Goal: Transaction & Acquisition: Book appointment/travel/reservation

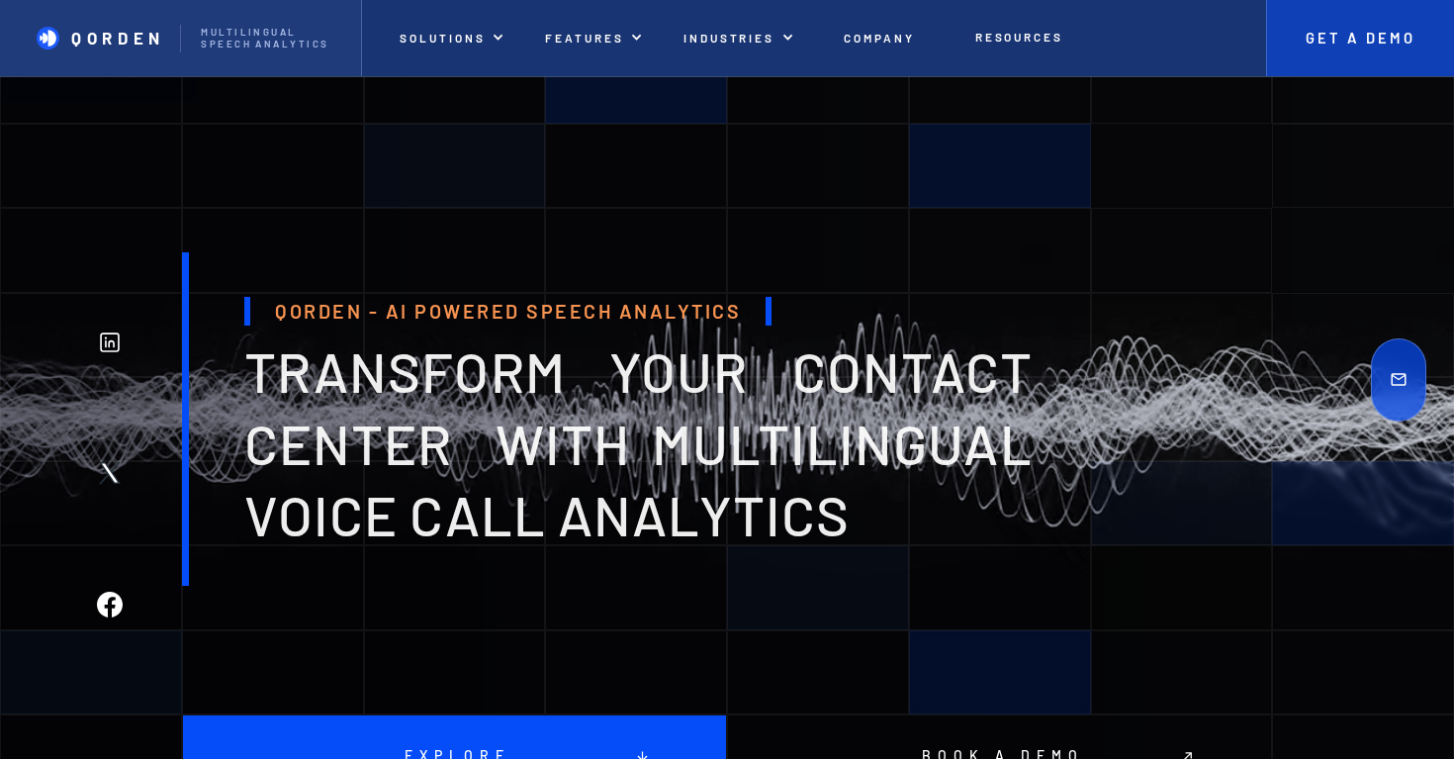
click at [1361, 32] on p "Get A Demo" at bounding box center [1360, 39] width 148 height 18
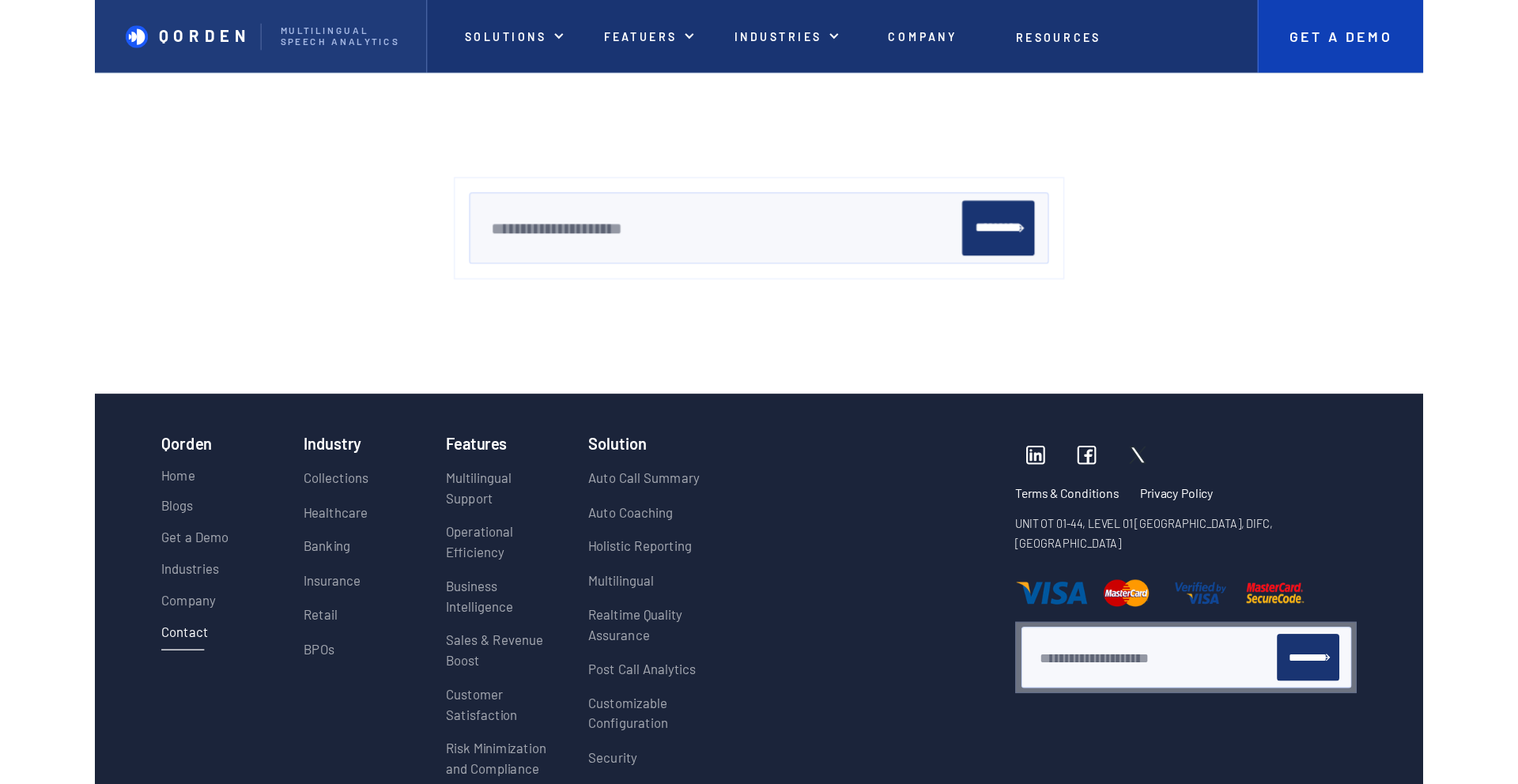
scroll to position [2533, 0]
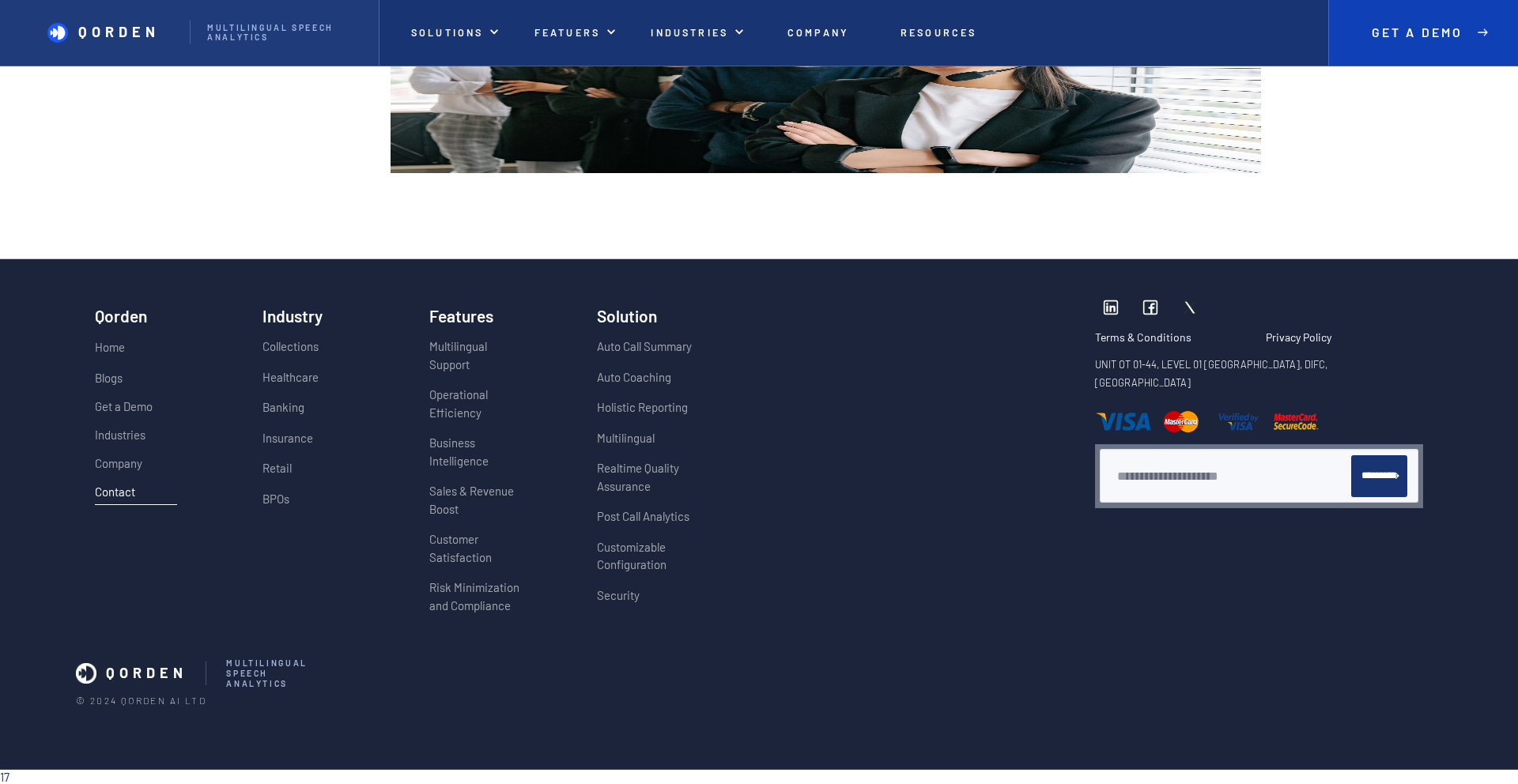
click at [1161, 28] on p "Get A Demo" at bounding box center [1417, 33] width 118 height 15
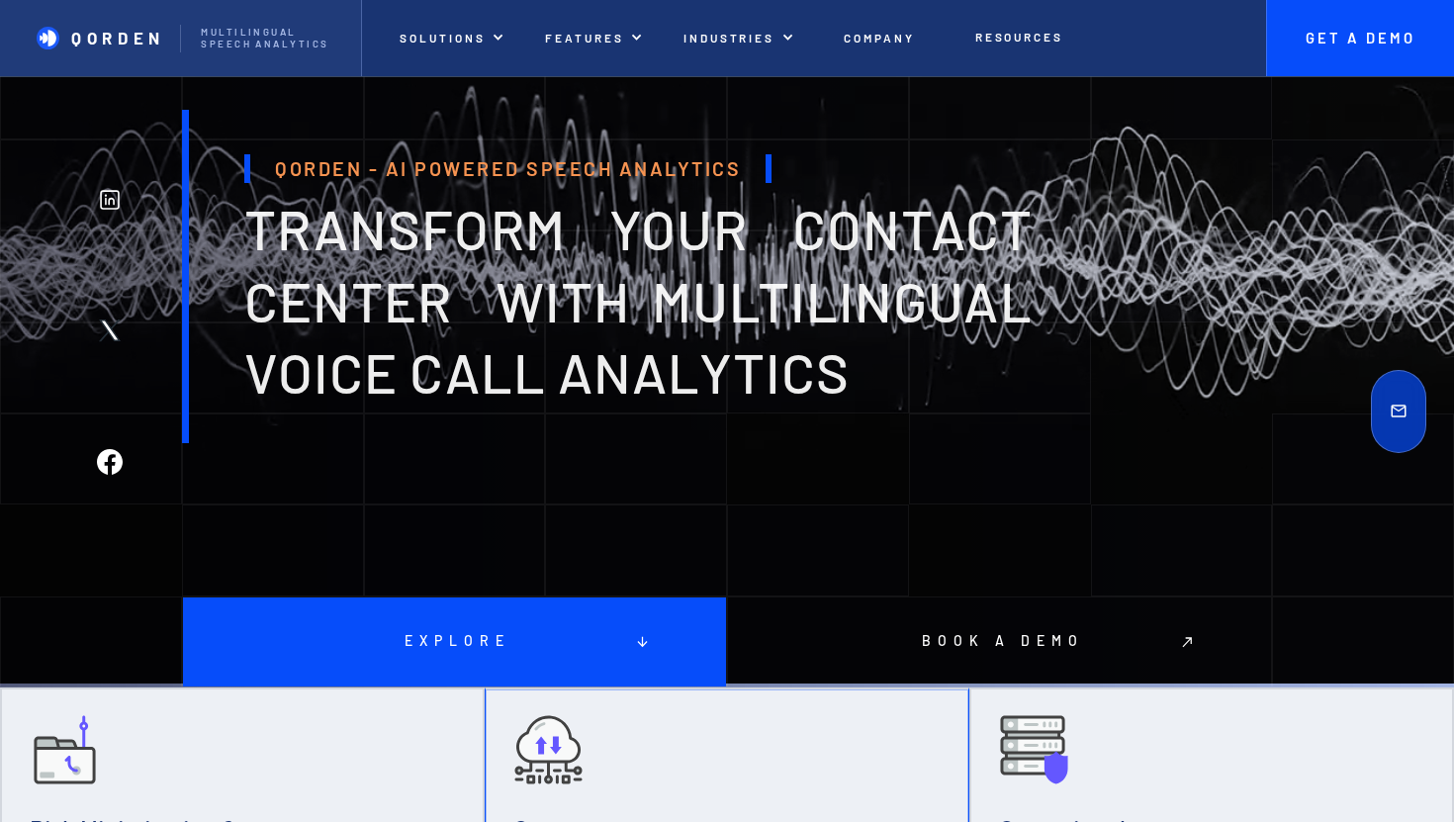
scroll to position [178, 0]
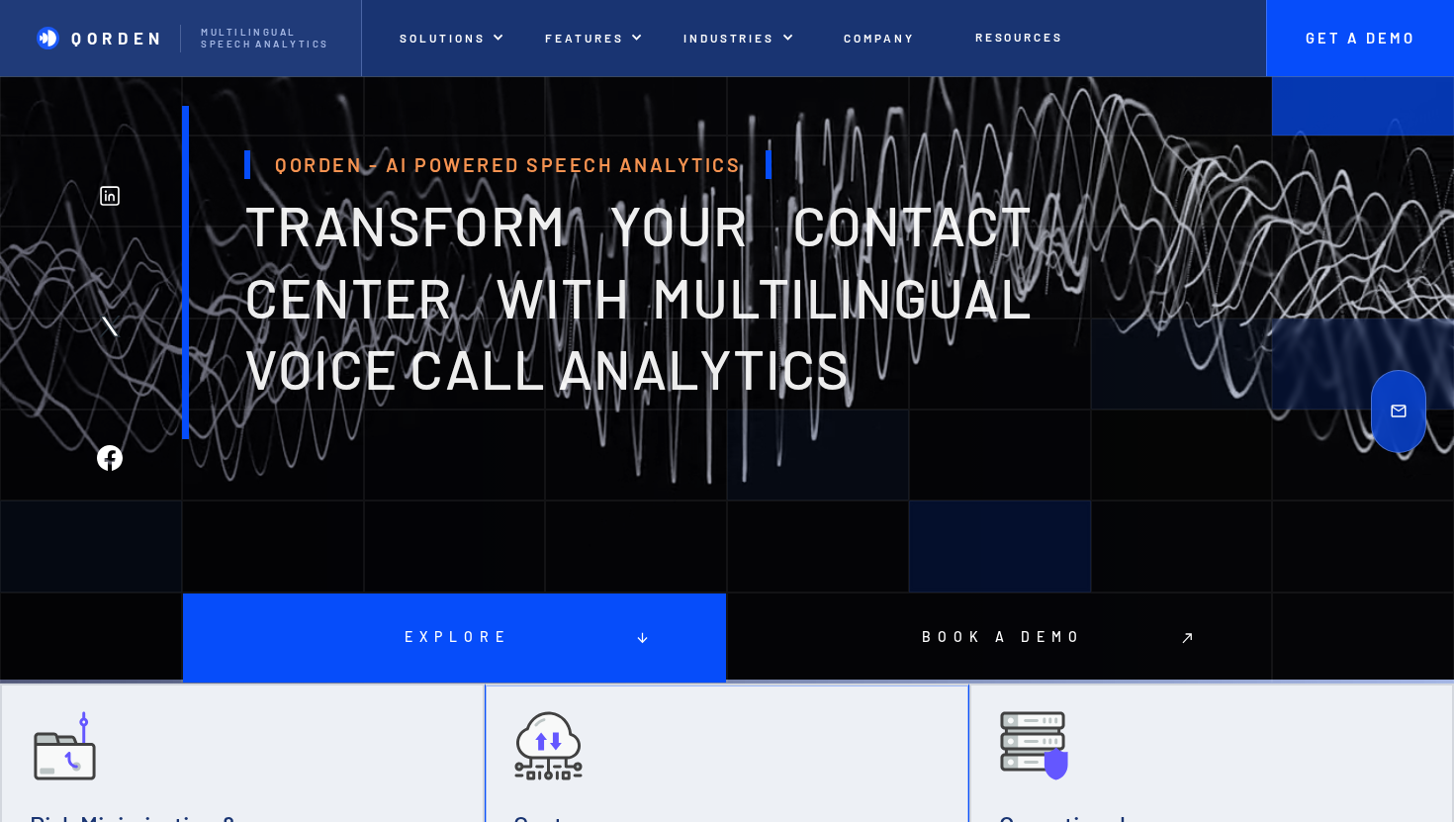
click at [1453, 137] on div at bounding box center [1398, 411] width 111 height 822
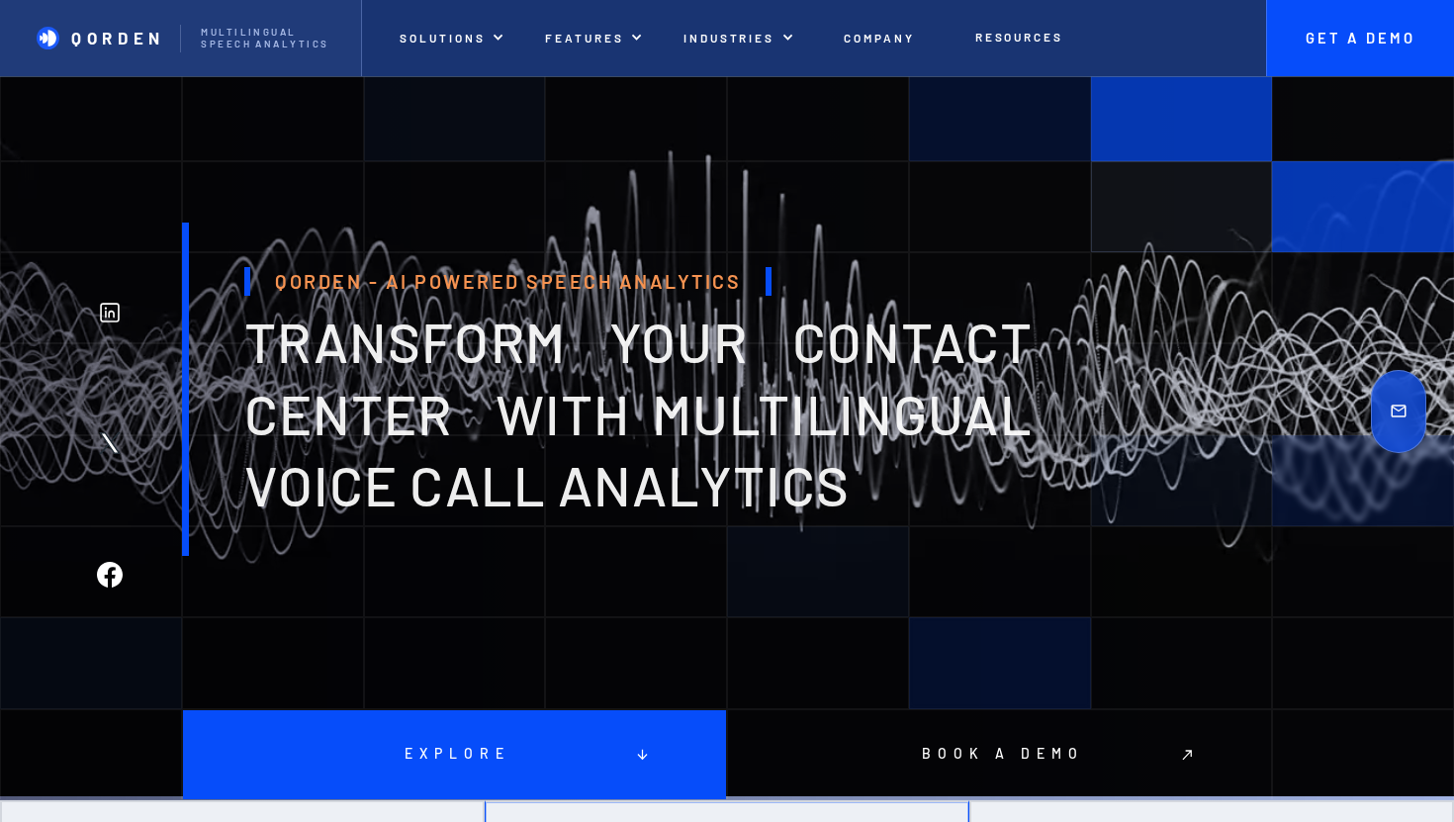
scroll to position [70, 0]
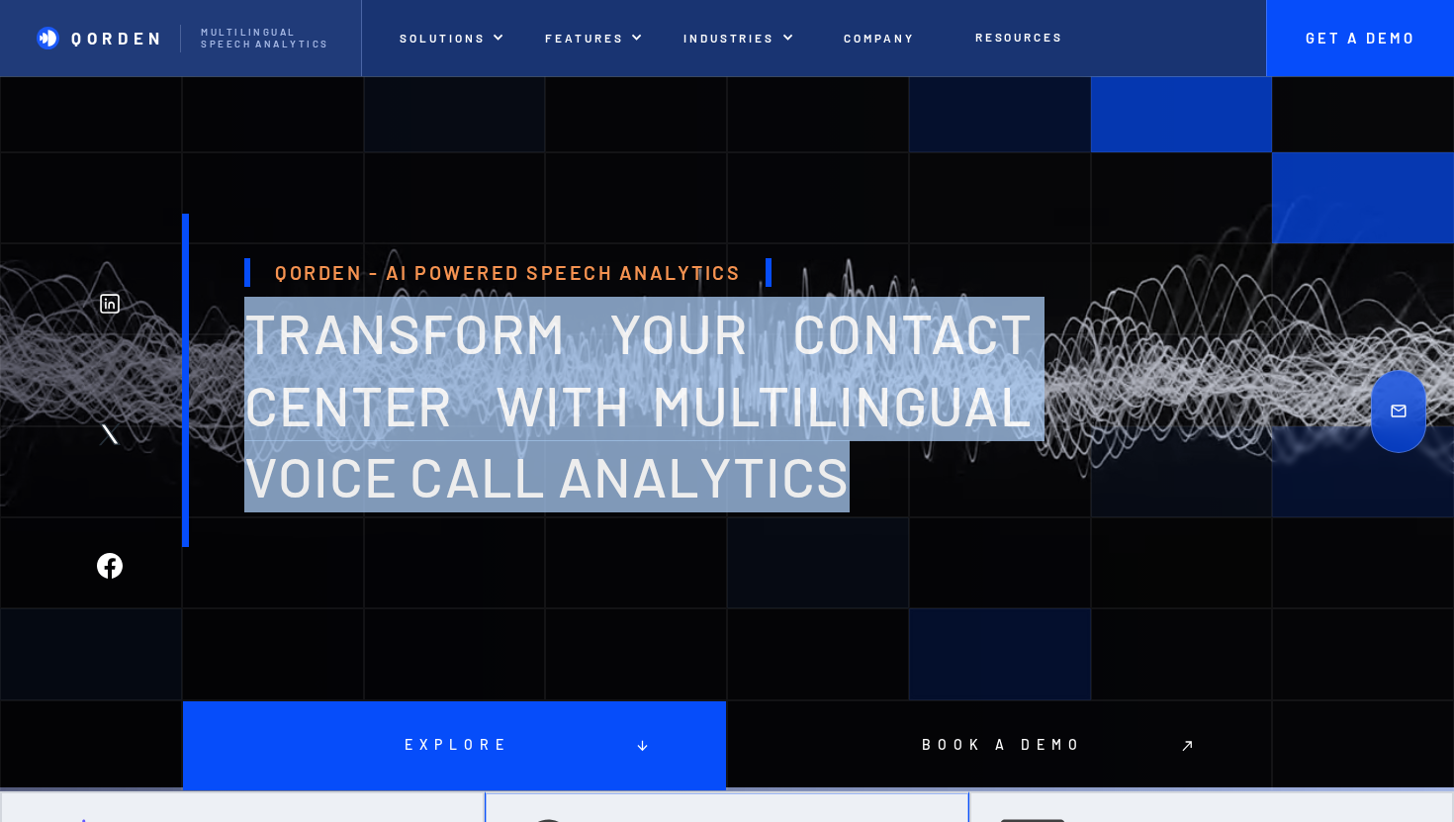
drag, startPoint x: 846, startPoint y: 468, endPoint x: 259, endPoint y: 345, distance: 599.2
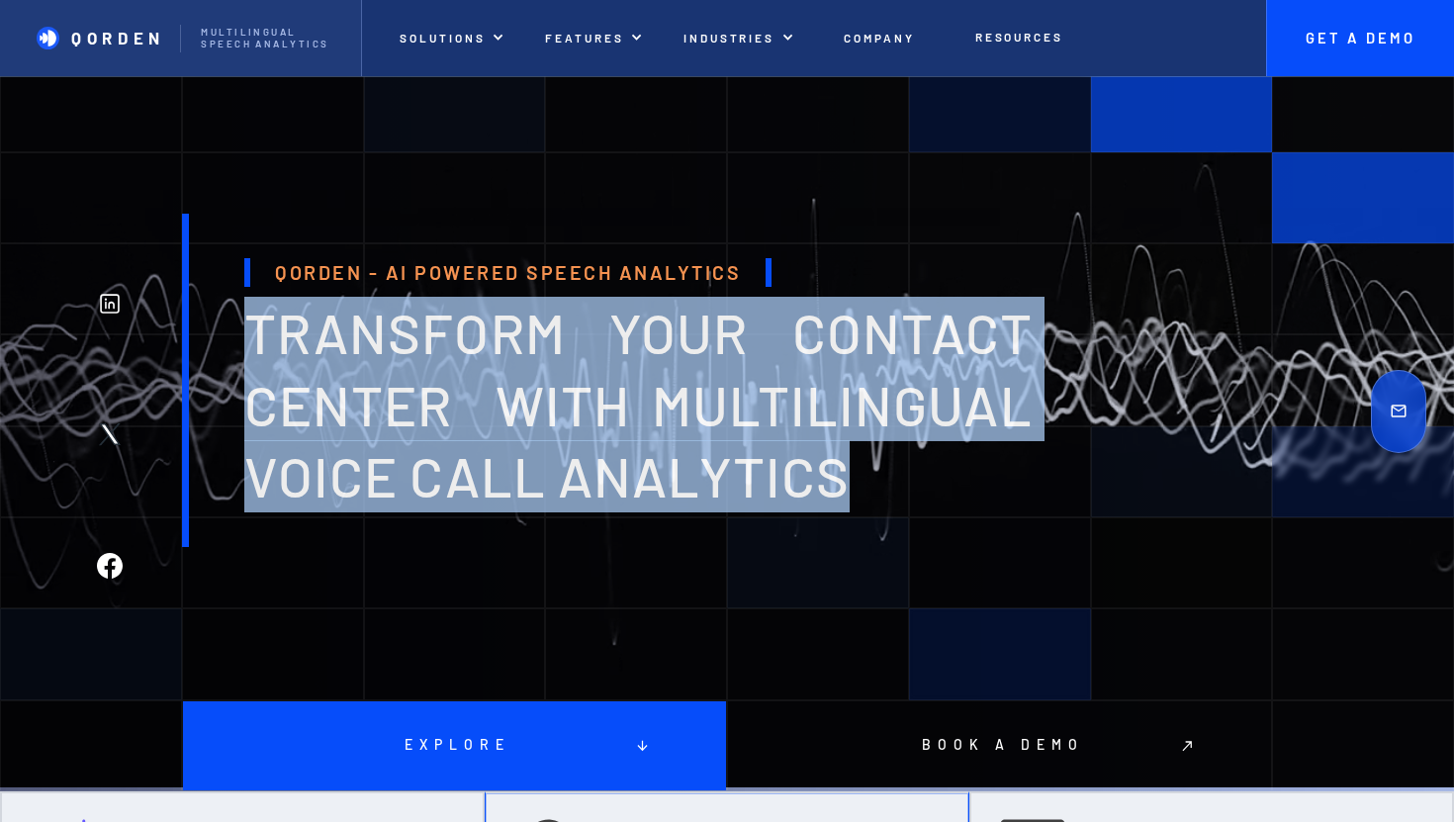
click at [259, 345] on span "transform your contact center with multilingual voice Call analytics" at bounding box center [638, 404] width 788 height 211
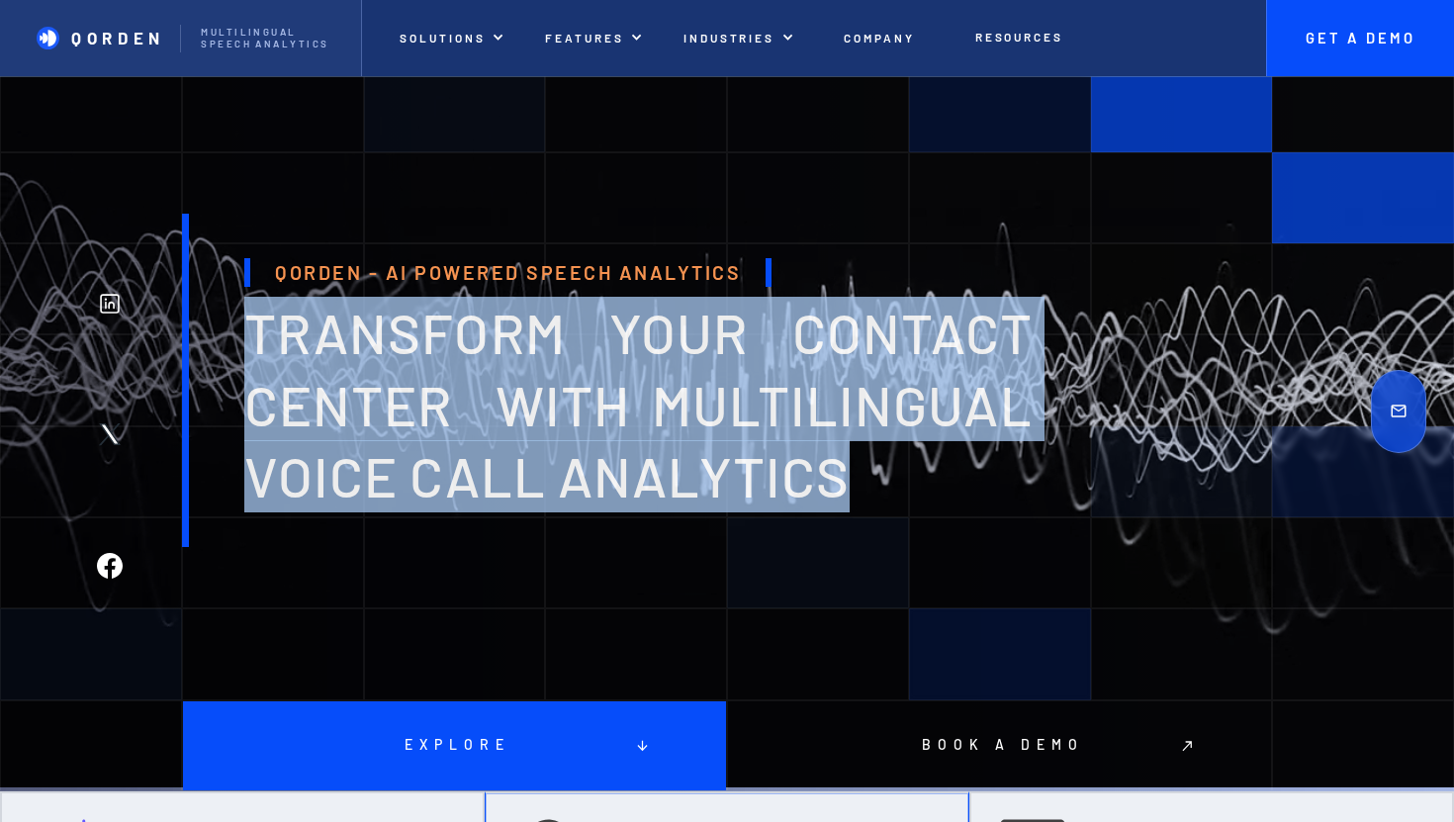
copy span "transform your contact center with multilingual voice Call analytics"
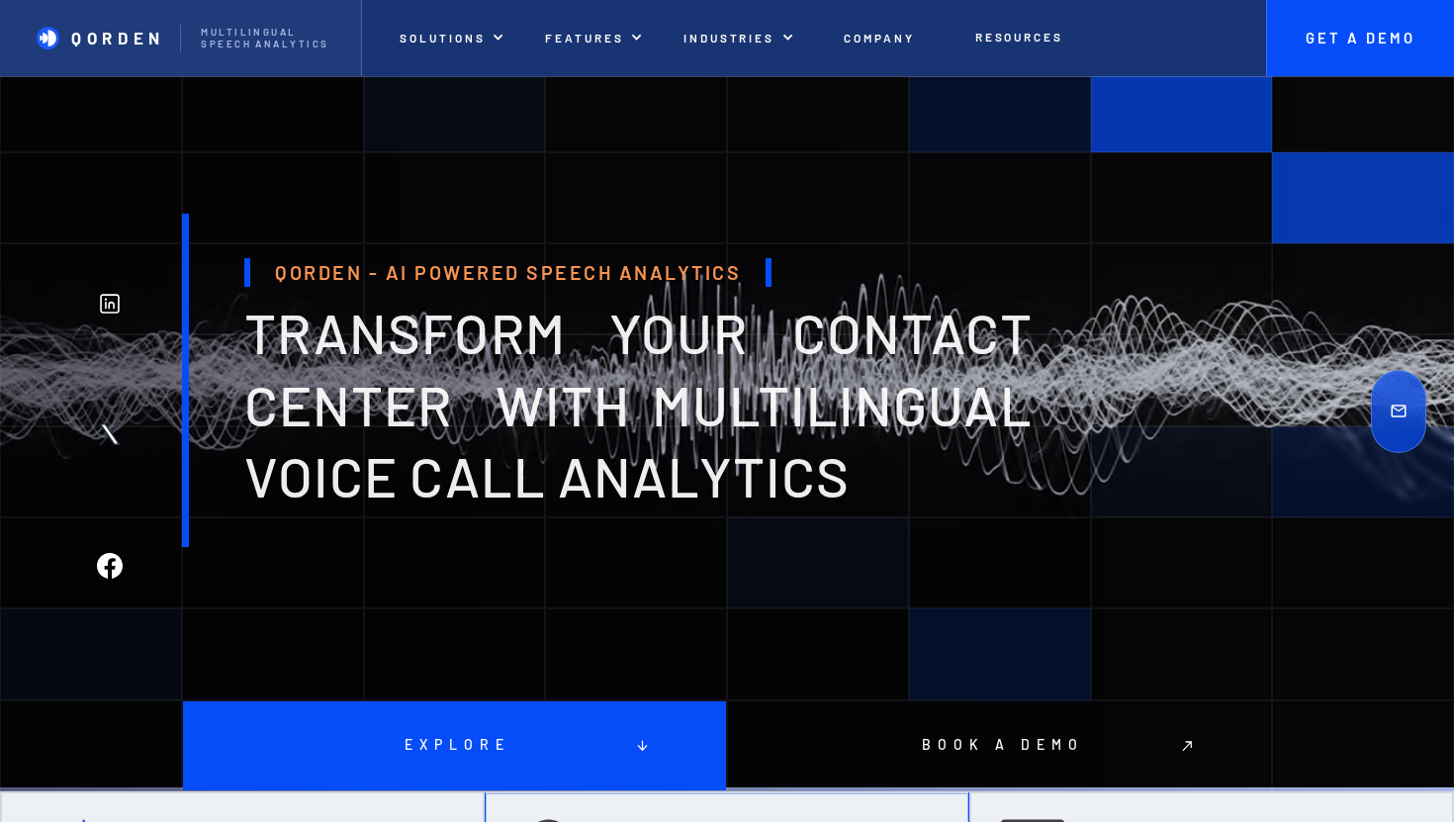
click at [803, 234] on div "Qorden - AI Powered Speech Analytics transform your contact center with multili…" at bounding box center [611, 380] width 858 height 333
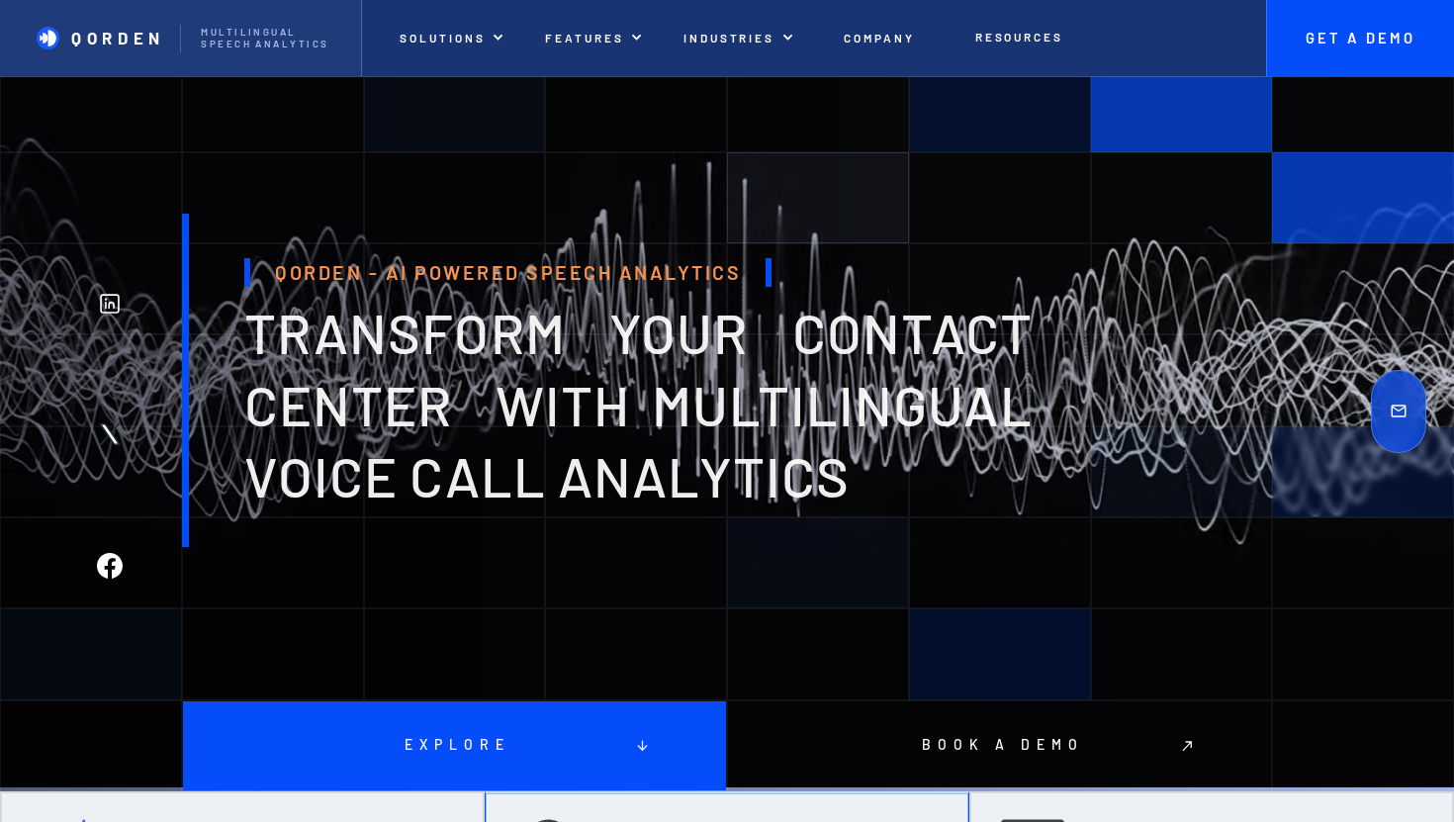
click at [830, 181] on div at bounding box center [818, 197] width 182 height 91
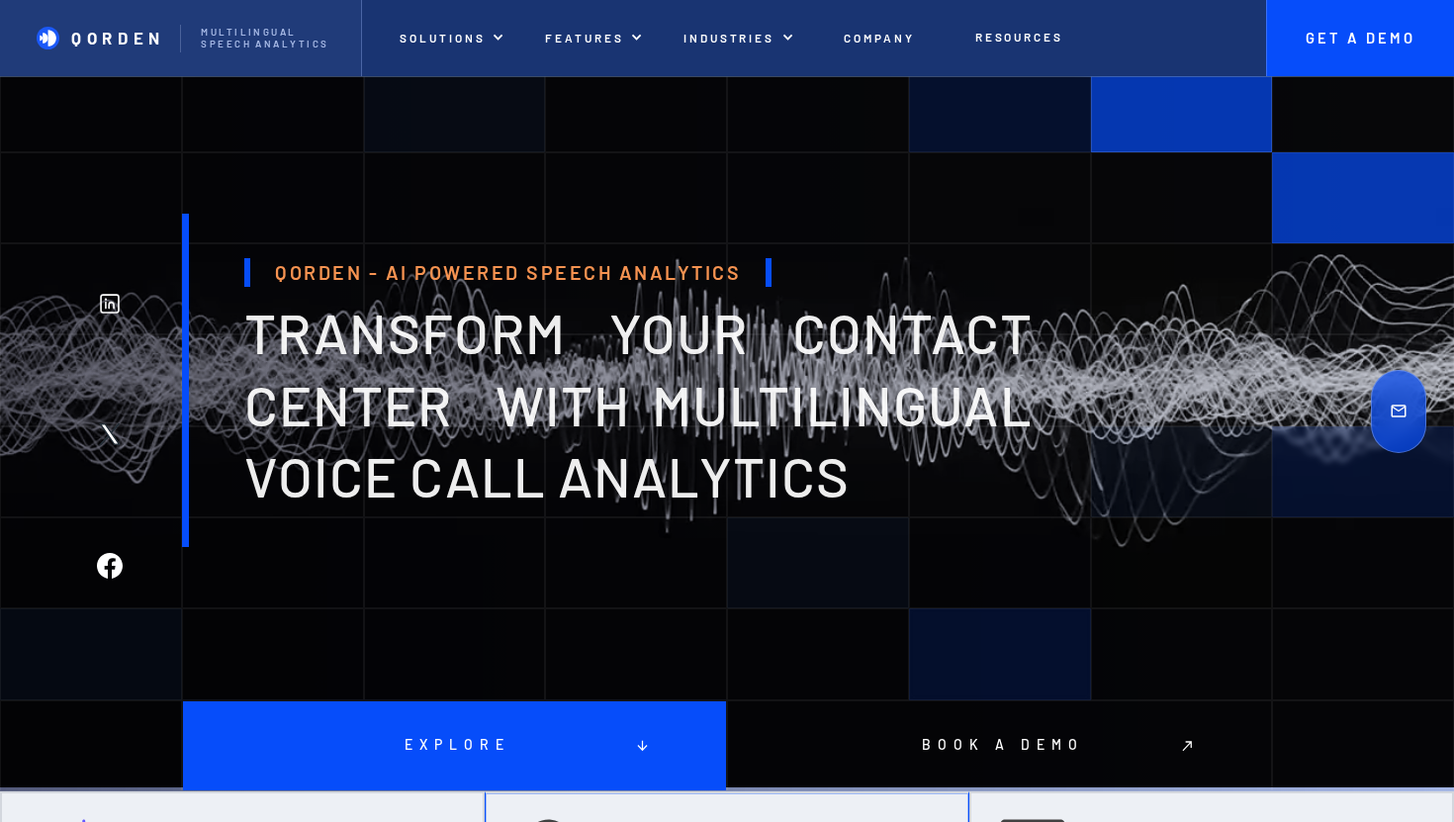
click at [1127, 130] on div at bounding box center [1182, 105] width 182 height 91
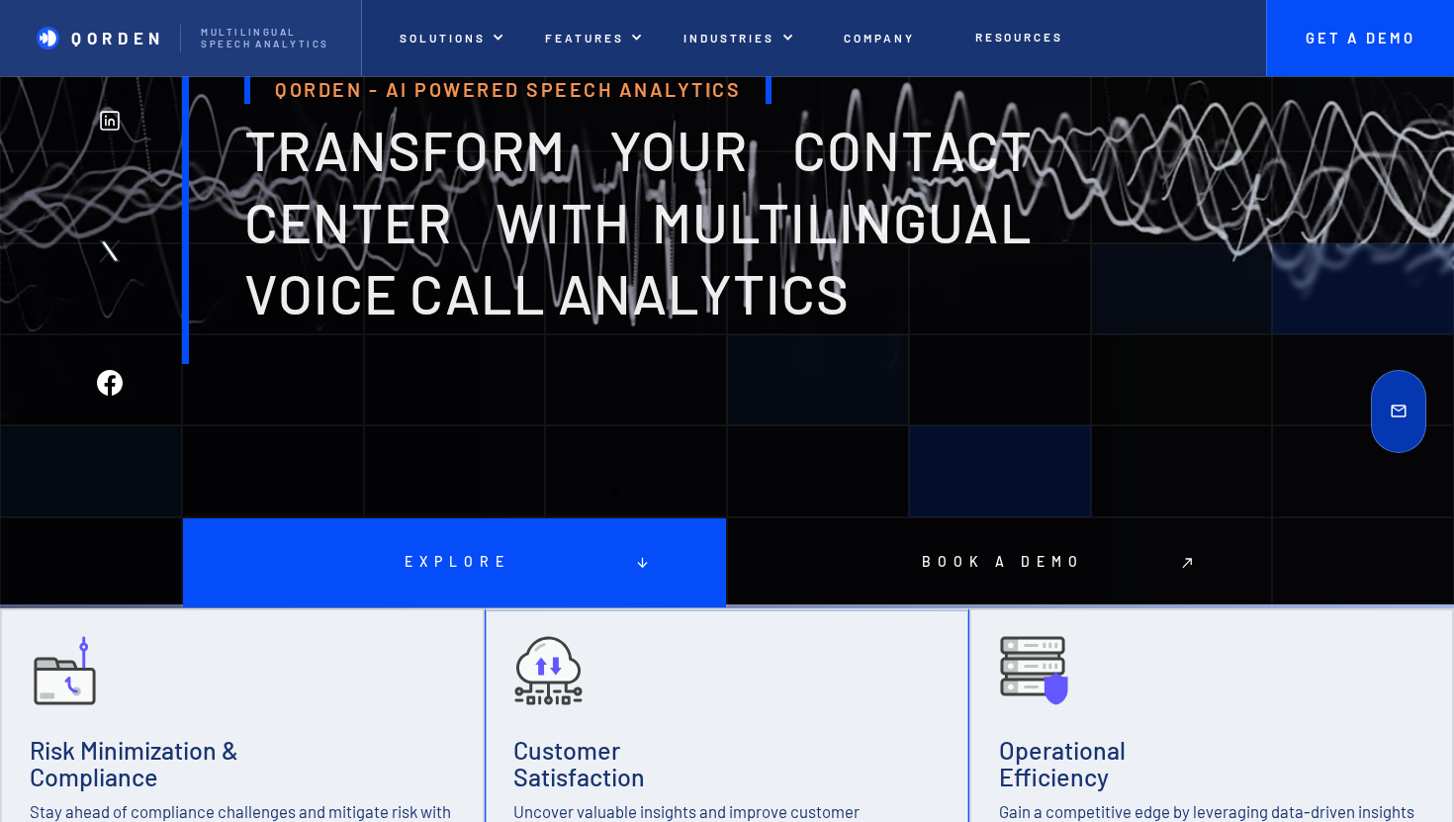
scroll to position [0, 0]
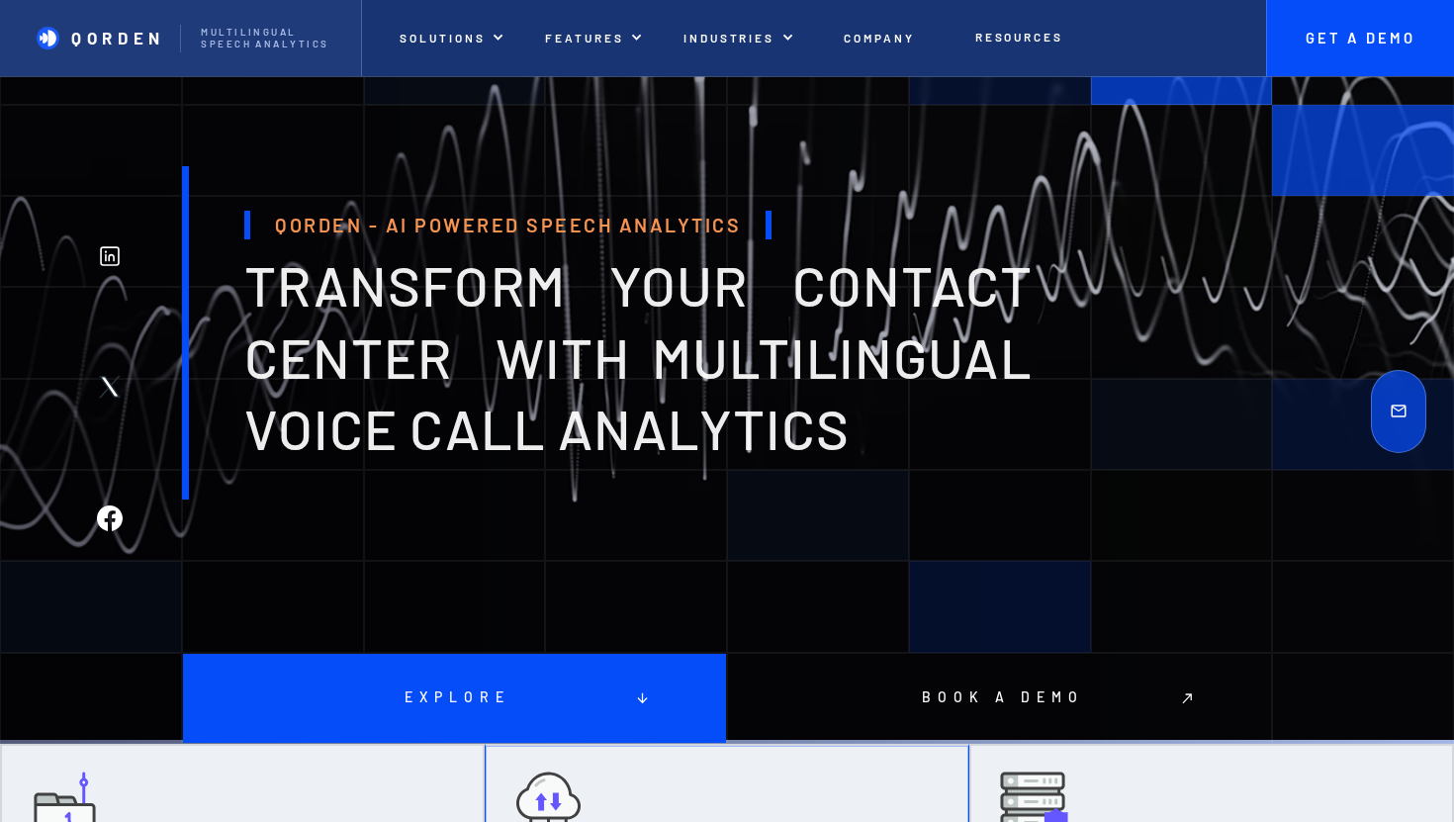
scroll to position [116, 0]
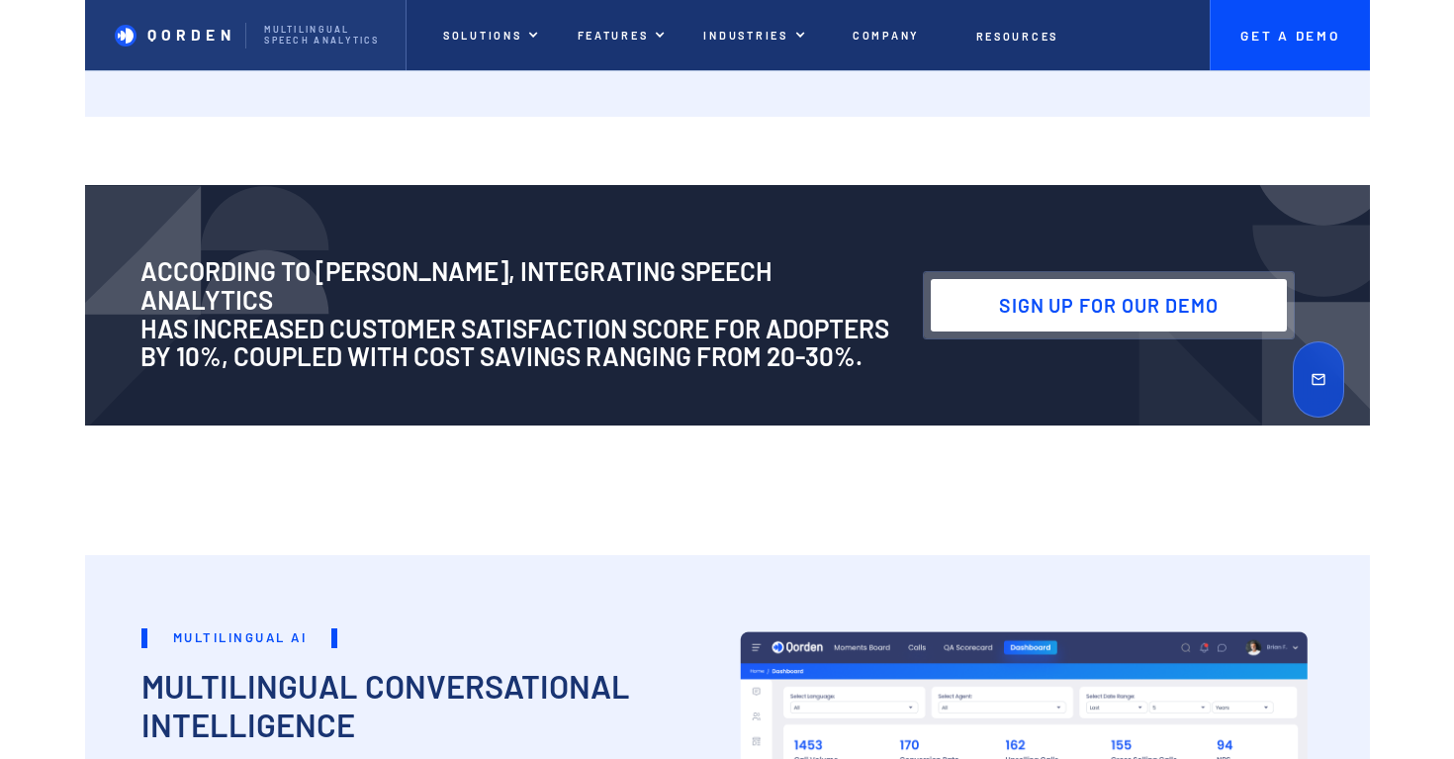
scroll to position [2416, 0]
